Goal: Transaction & Acquisition: Book appointment/travel/reservation

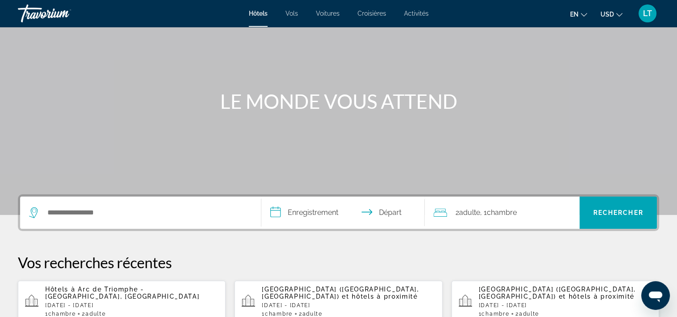
scroll to position [90, 0]
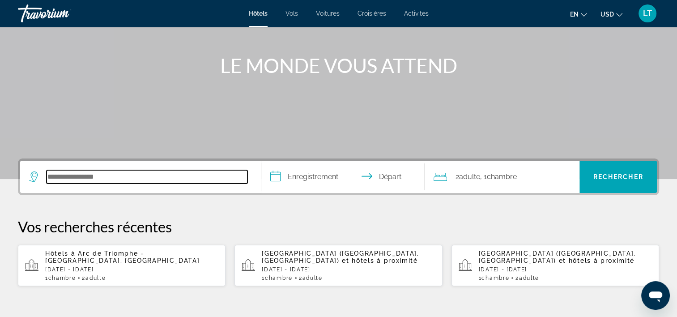
click at [183, 173] on input "Rechercher une destination hôtelière" at bounding box center [147, 176] width 201 height 13
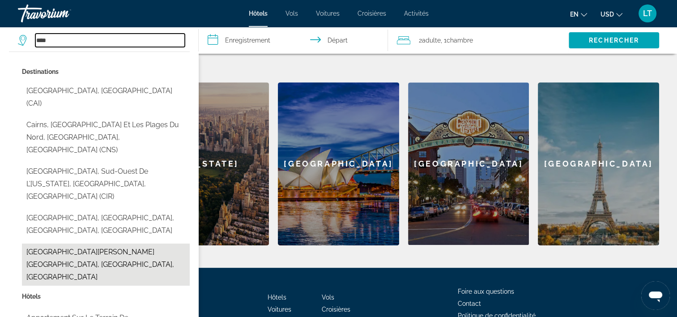
scroll to position [228, 0]
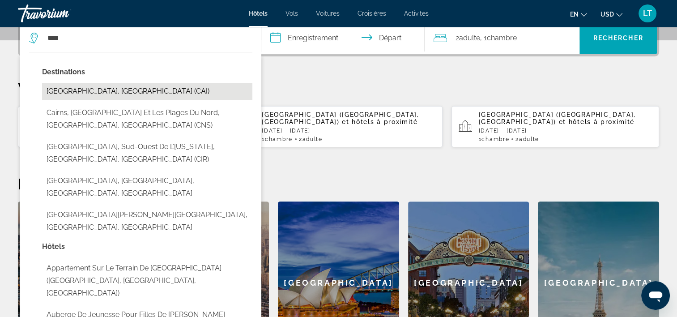
click at [95, 93] on button "[GEOGRAPHIC_DATA], [GEOGRAPHIC_DATA] (CAI)" at bounding box center [147, 91] width 210 height 17
type input "**********"
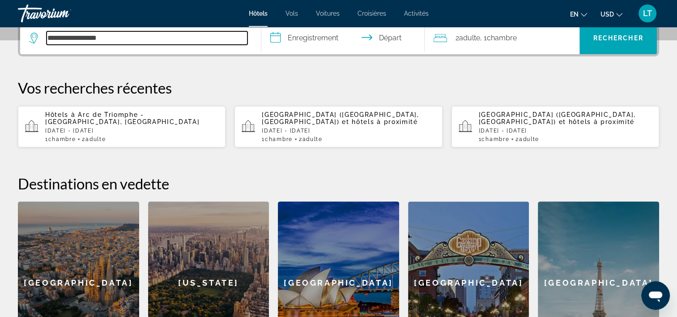
scroll to position [218, 0]
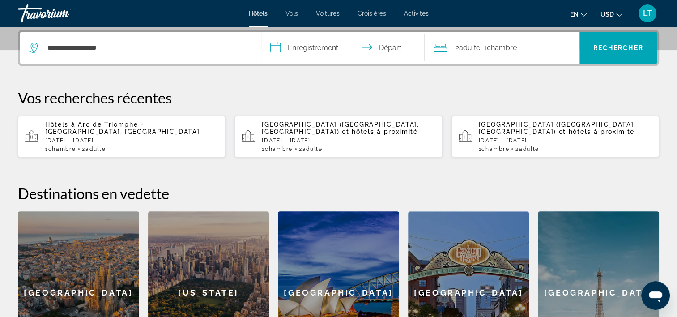
click at [277, 46] on input "**********" at bounding box center [344, 49] width 167 height 35
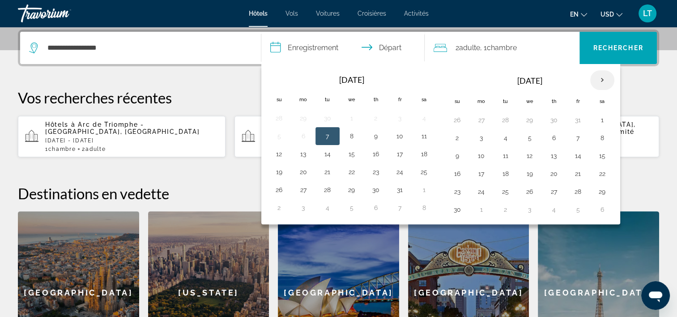
click at [602, 79] on th "Next month" at bounding box center [602, 80] width 24 height 20
click at [599, 82] on th "Next month" at bounding box center [602, 80] width 24 height 20
click at [575, 172] on button "23" at bounding box center [578, 173] width 14 height 13
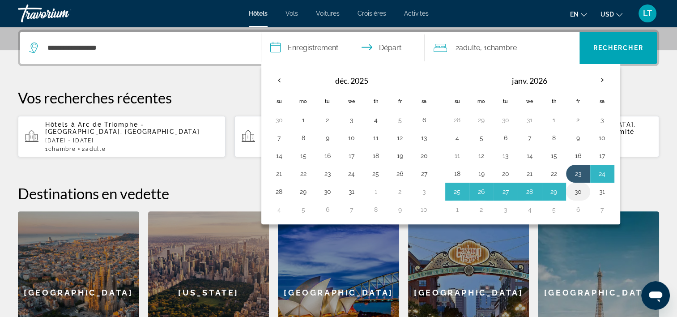
click at [576, 192] on button "30" at bounding box center [578, 191] width 14 height 13
type input "**********"
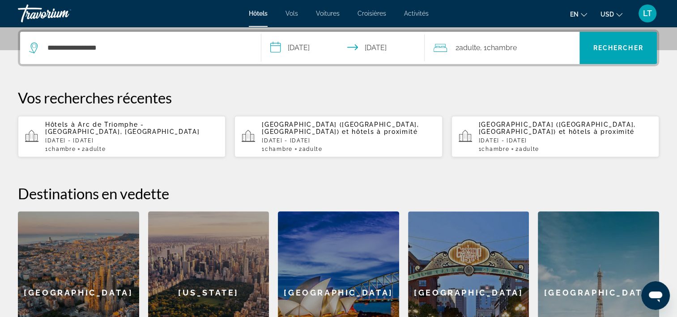
click at [536, 50] on div "2 Adult Adulte , 1 Chambre rooms" at bounding box center [507, 48] width 146 height 13
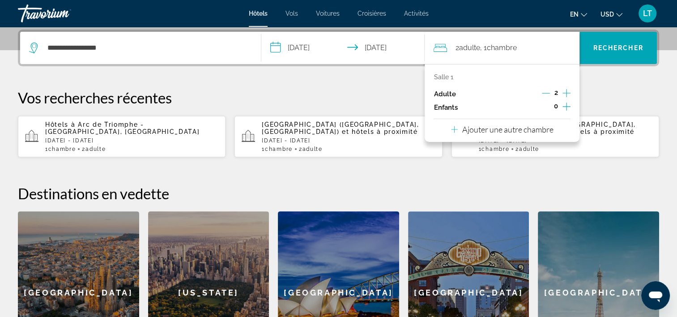
click at [566, 93] on icon "Augmenter les adultes" at bounding box center [567, 93] width 8 height 8
click at [566, 92] on icon "Augmenter les adultes" at bounding box center [567, 93] width 8 height 11
click at [566, 91] on icon "Augmenter les adultes" at bounding box center [567, 93] width 8 height 11
click at [614, 46] on span "Rechercher" at bounding box center [618, 47] width 50 height 7
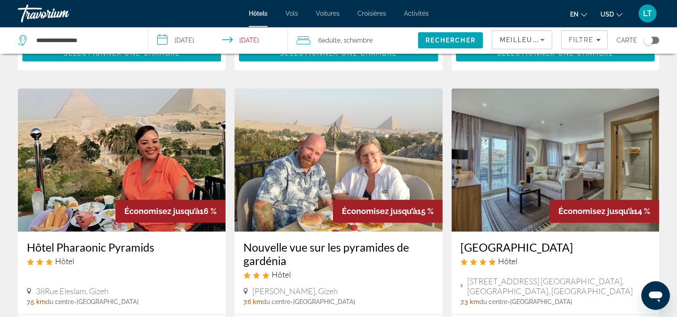
scroll to position [1040, 0]
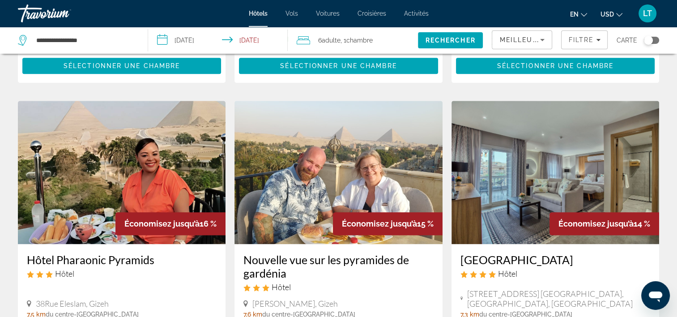
click at [138, 109] on img "Contenu principal" at bounding box center [122, 172] width 208 height 143
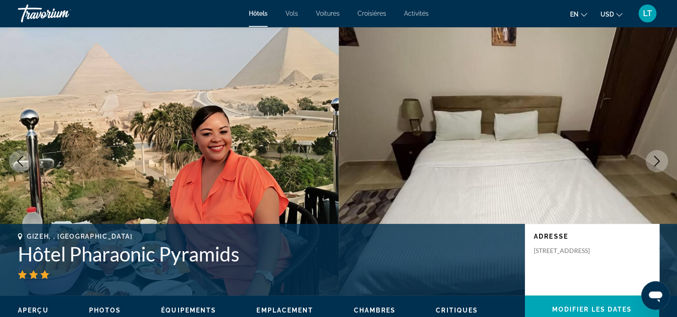
click at [656, 159] on icon "Image suivante" at bounding box center [657, 161] width 11 height 11
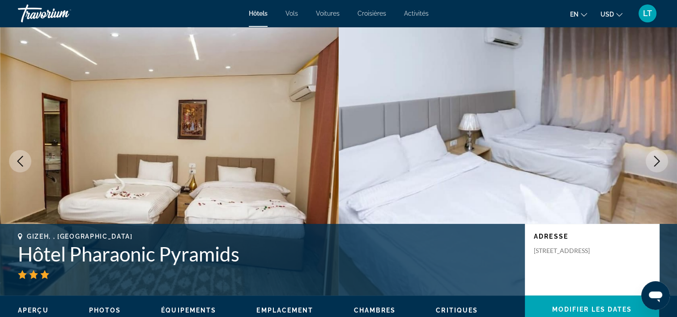
click at [657, 159] on icon "Image suivante" at bounding box center [657, 161] width 6 height 11
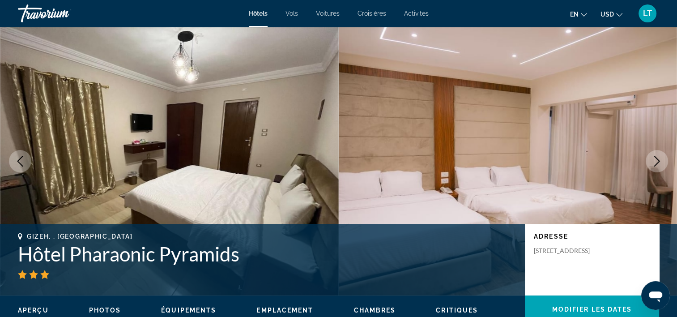
click at [657, 159] on icon "Image suivante" at bounding box center [657, 161] width 6 height 11
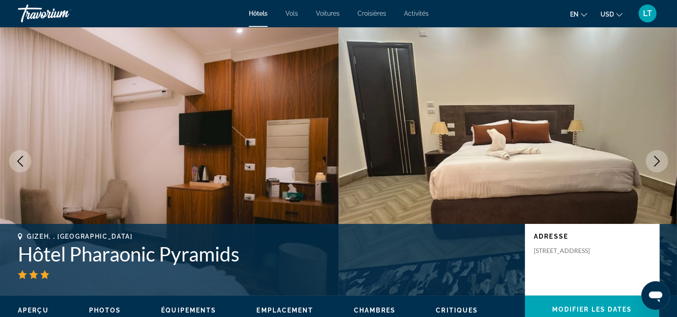
click at [657, 159] on icon "Image suivante" at bounding box center [657, 161] width 6 height 11
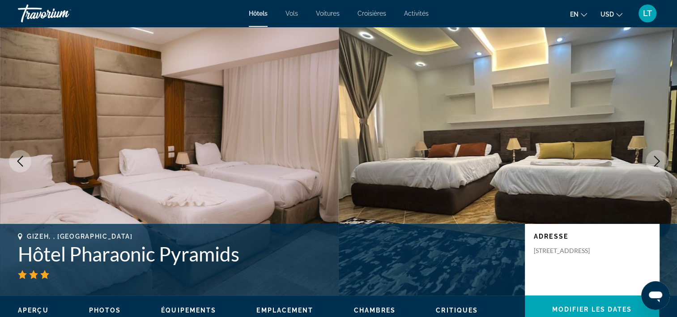
click at [657, 159] on icon "Image suivante" at bounding box center [657, 161] width 6 height 11
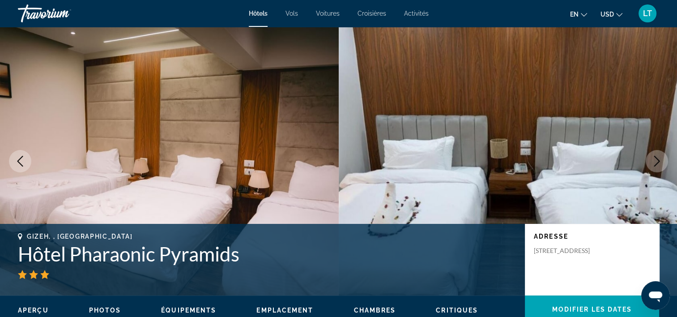
click at [657, 159] on icon "Image suivante" at bounding box center [657, 161] width 6 height 11
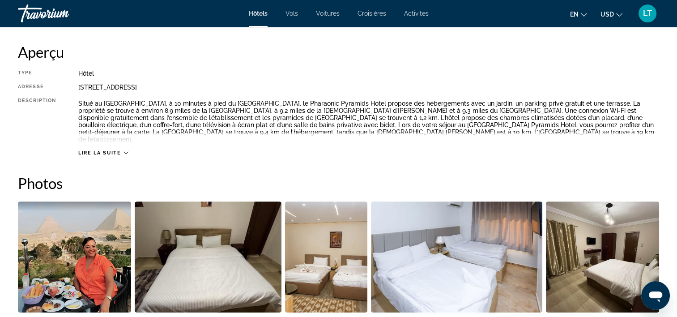
scroll to position [313, 0]
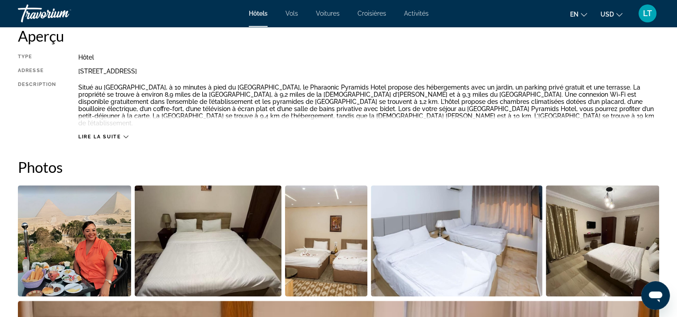
click at [124, 134] on icon "Contenu principal" at bounding box center [126, 136] width 5 height 5
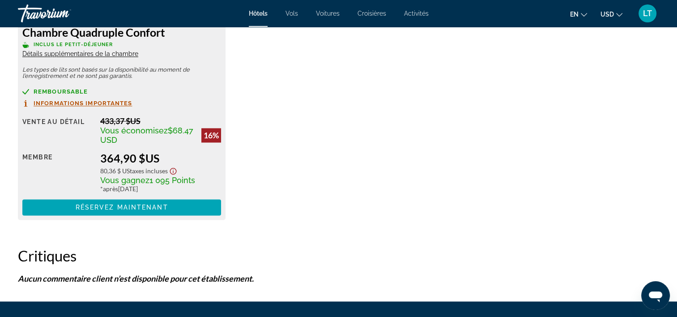
scroll to position [1343, 0]
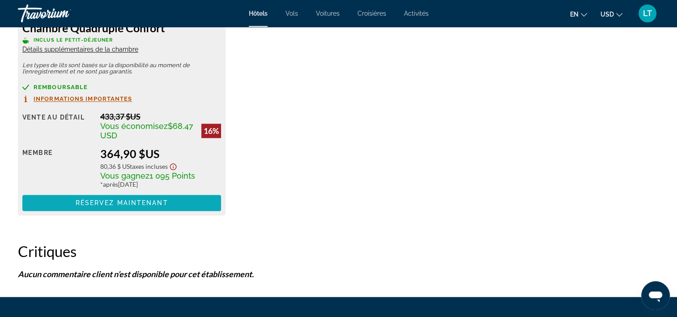
click at [153, 199] on span "Réservez maintenant" at bounding box center [122, 202] width 93 height 7
